Goal: Navigation & Orientation: Find specific page/section

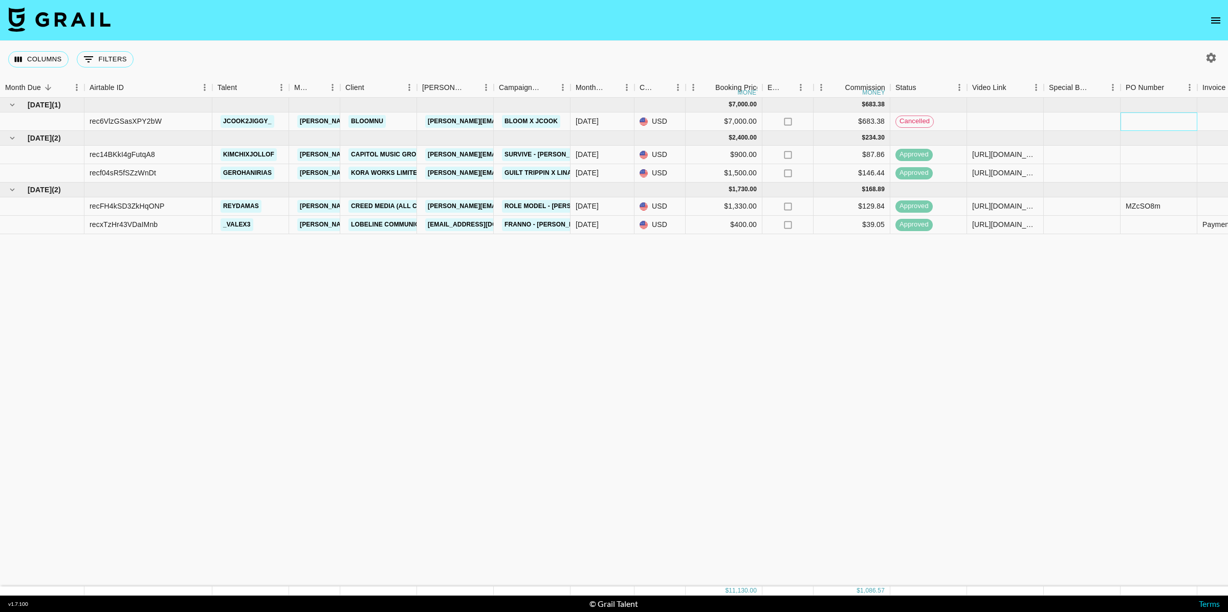
click at [1164, 123] on div at bounding box center [1158, 122] width 77 height 18
click at [920, 123] on span "cancelled" at bounding box center [914, 122] width 37 height 10
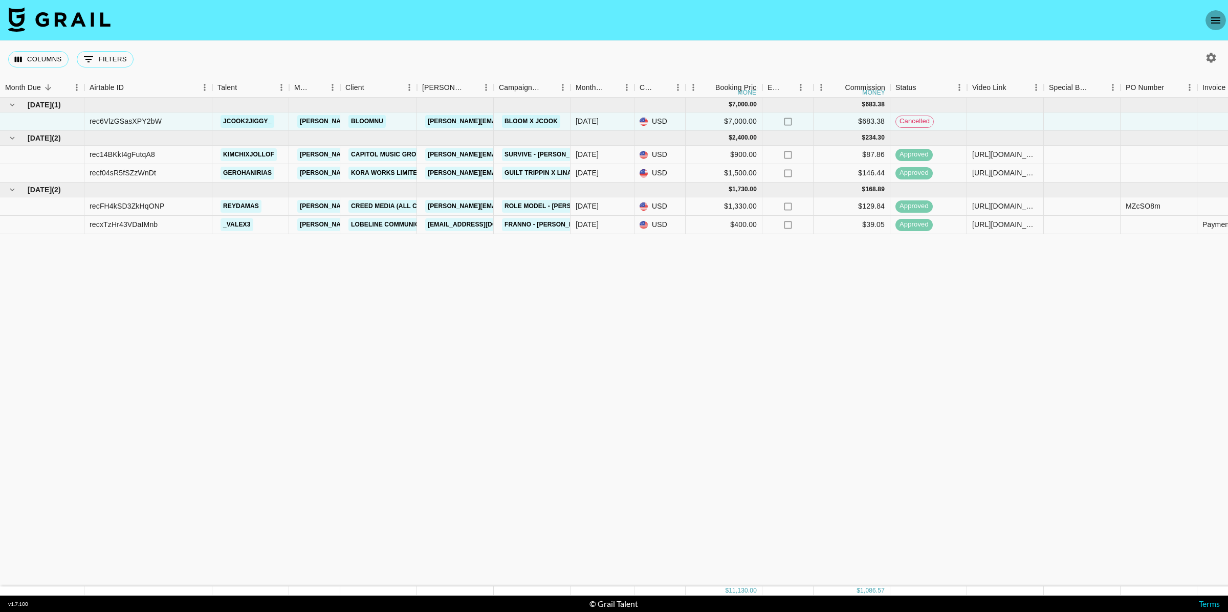
click at [1214, 21] on icon "open drawer" at bounding box center [1215, 20] width 12 height 12
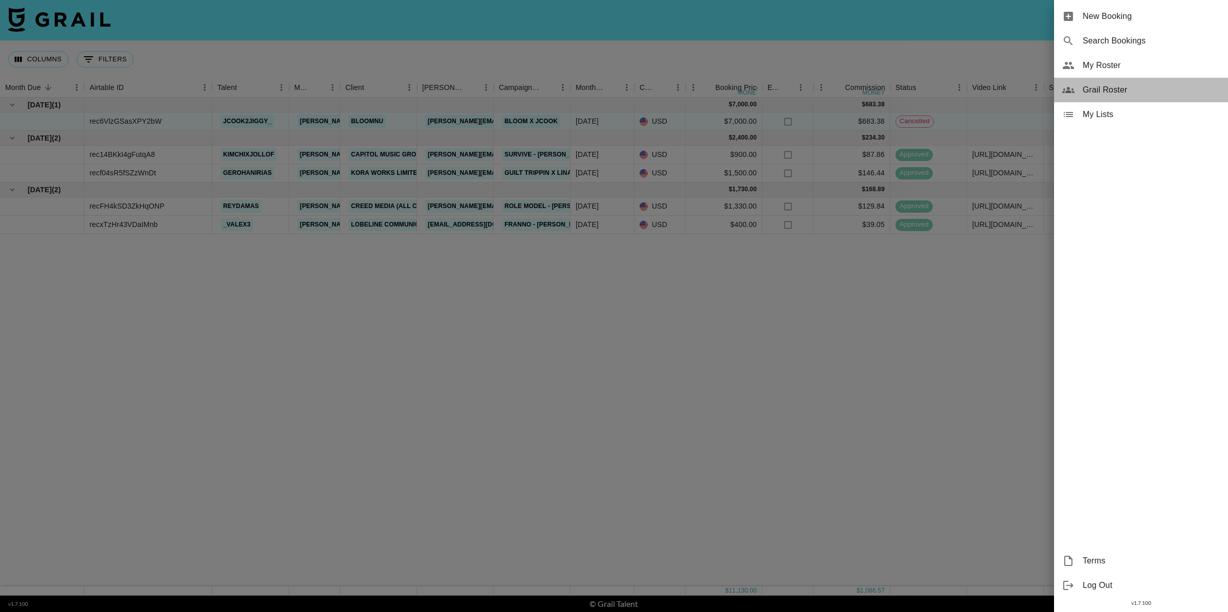
click at [1108, 98] on div "Grail Roster" at bounding box center [1141, 90] width 174 height 25
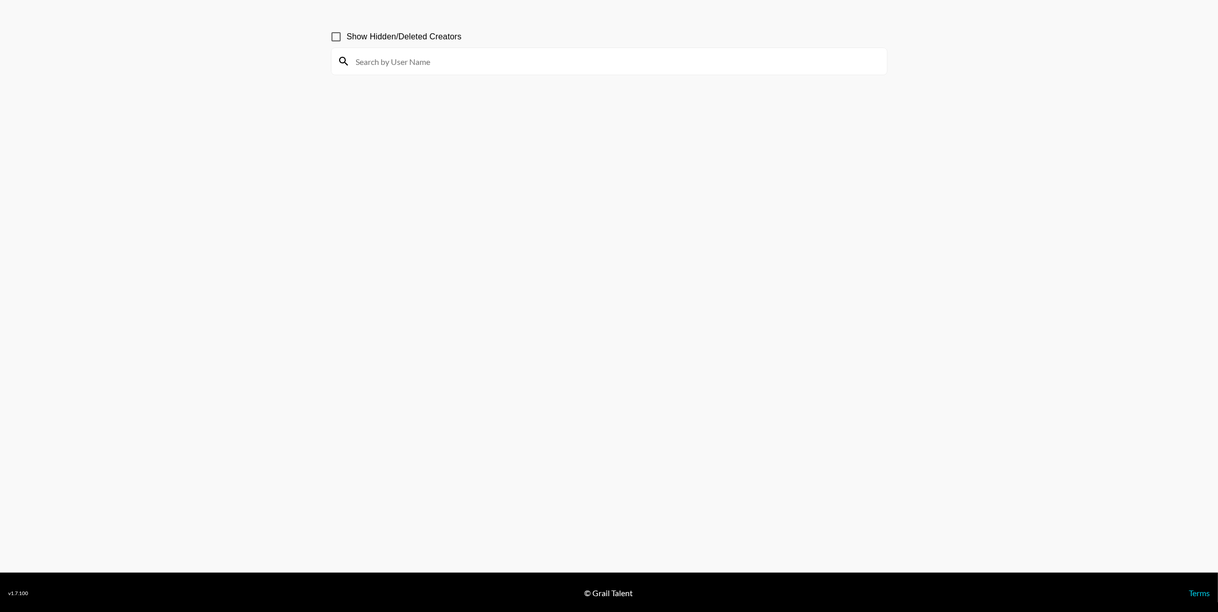
scroll to position [49, 0]
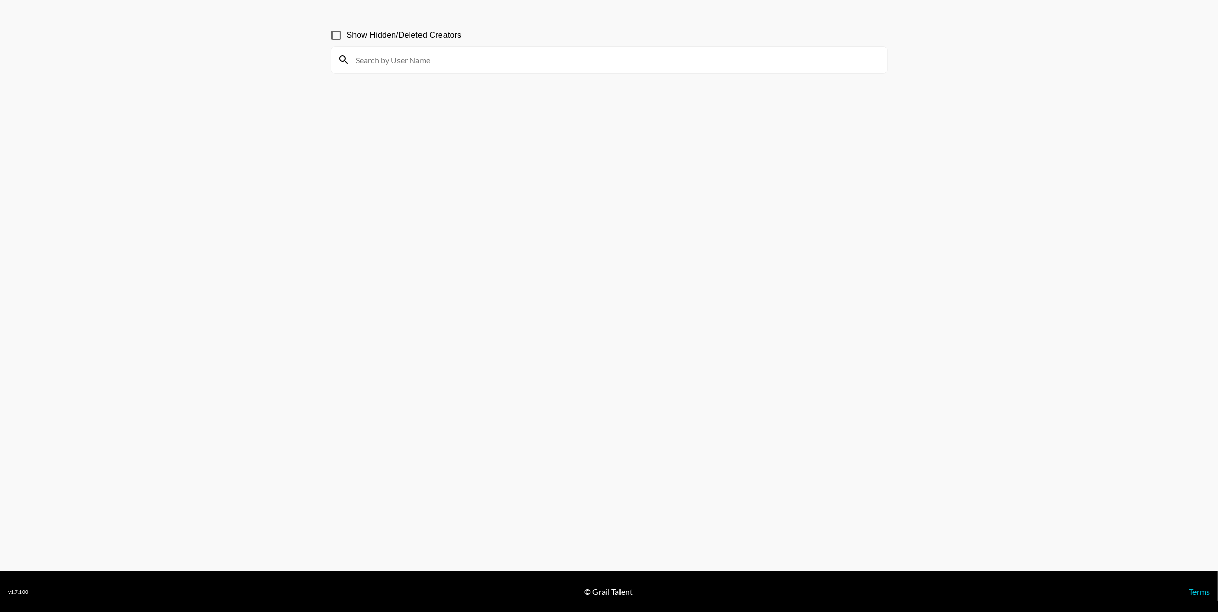
click at [532, 267] on section "Show Hidden/Deleted Creators" at bounding box center [609, 281] width 557 height 531
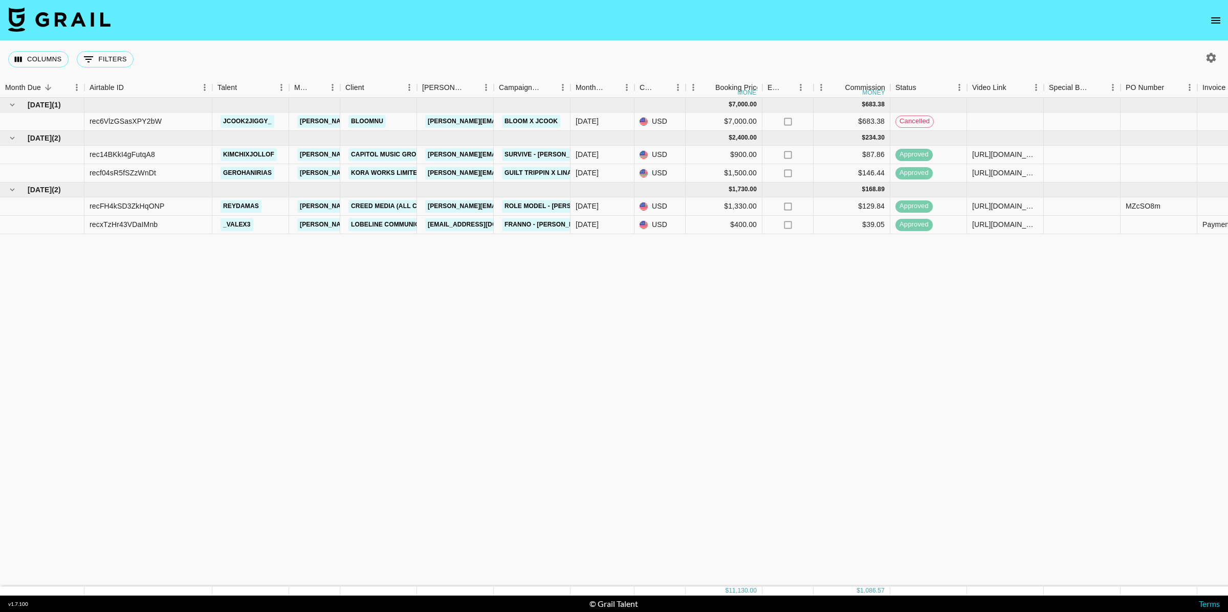
click at [1218, 14] on icon "open drawer" at bounding box center [1215, 20] width 12 height 12
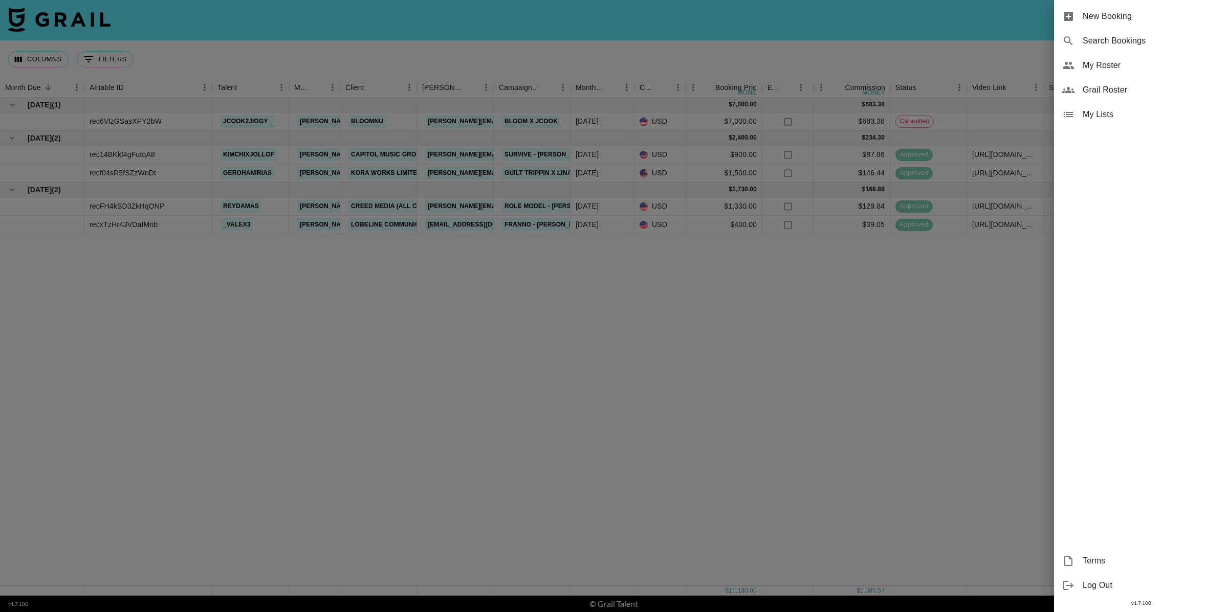
click at [1103, 64] on span "My Roster" at bounding box center [1151, 65] width 137 height 12
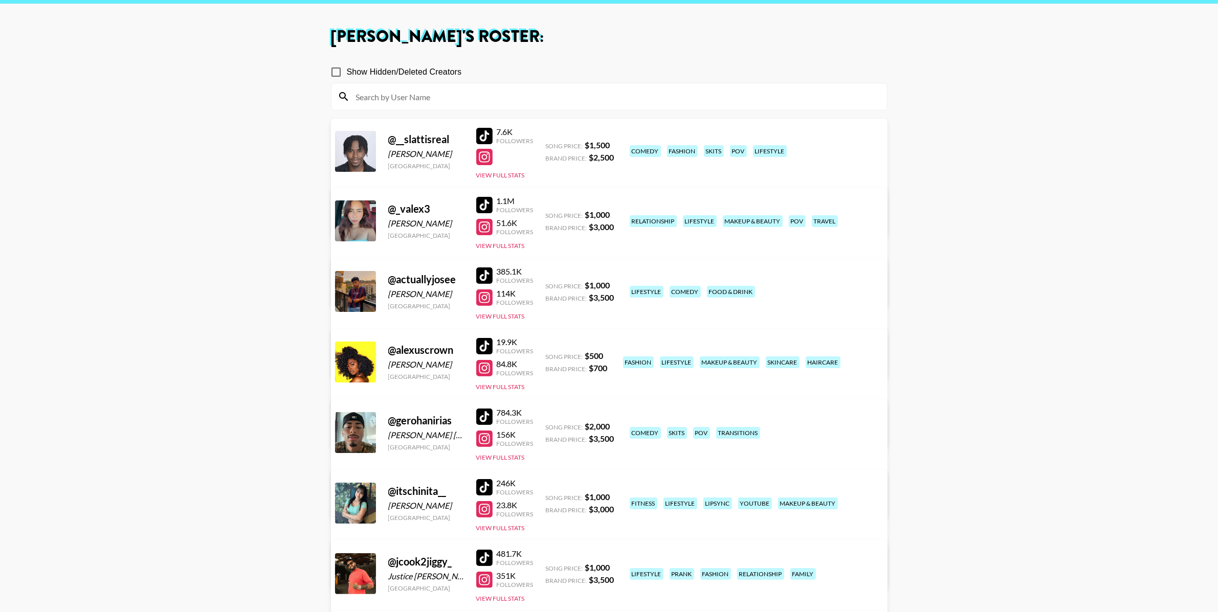
scroll to position [311, 0]
